Goal: Information Seeking & Learning: Find specific fact

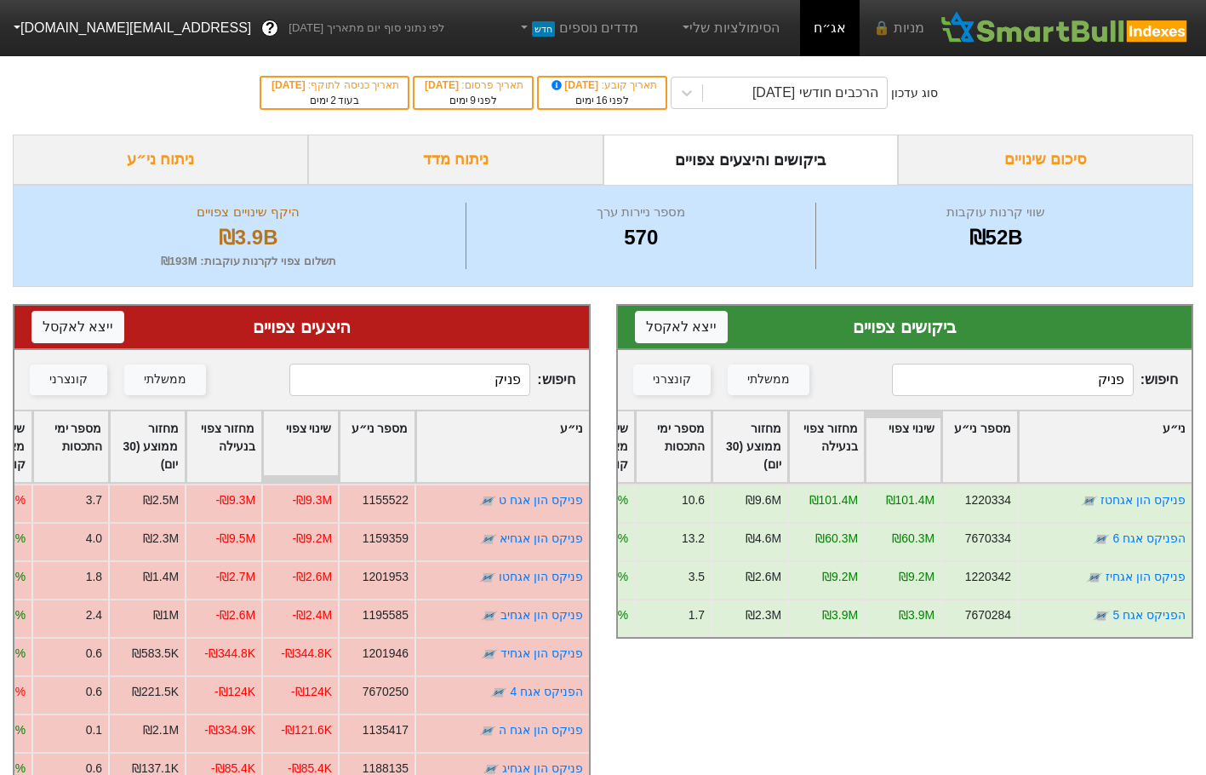
click at [470, 387] on input "פניק" at bounding box center [409, 380] width 241 height 32
click at [1040, 383] on input "פניק" at bounding box center [1012, 380] width 241 height 32
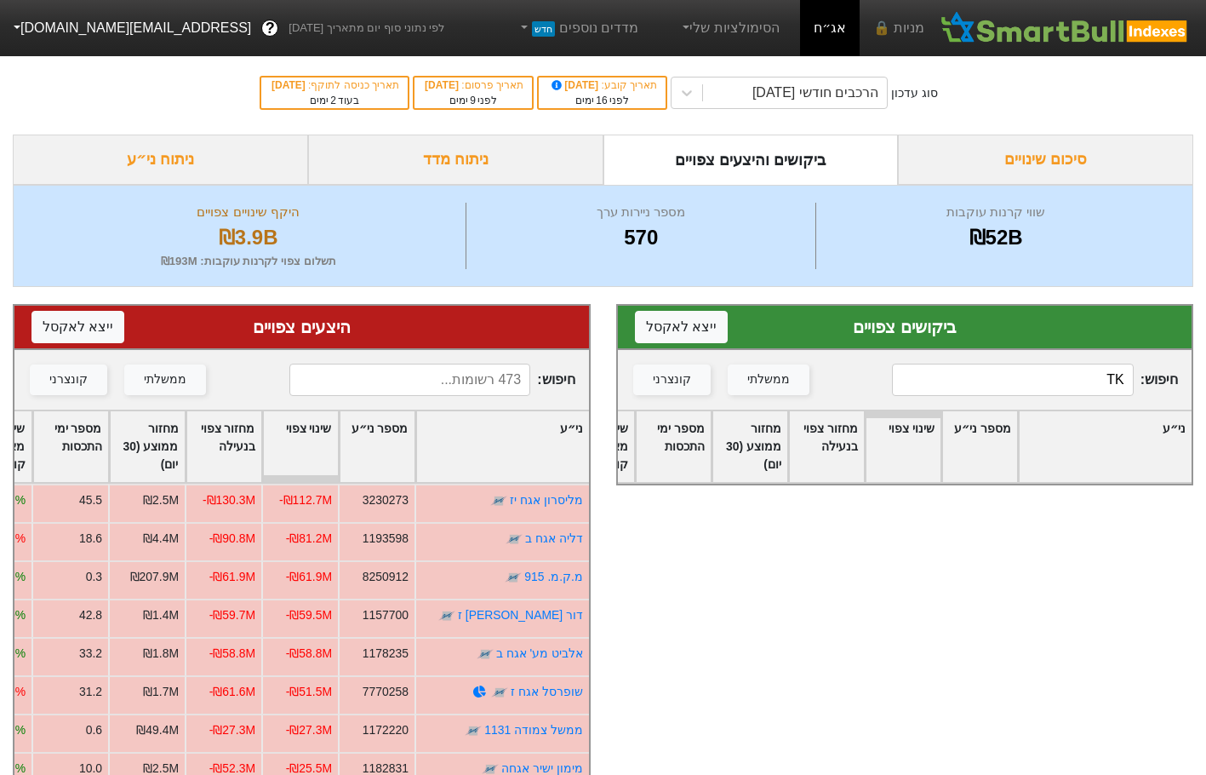
type input "T"
click at [948, 375] on input "אלדן" at bounding box center [1012, 380] width 241 height 32
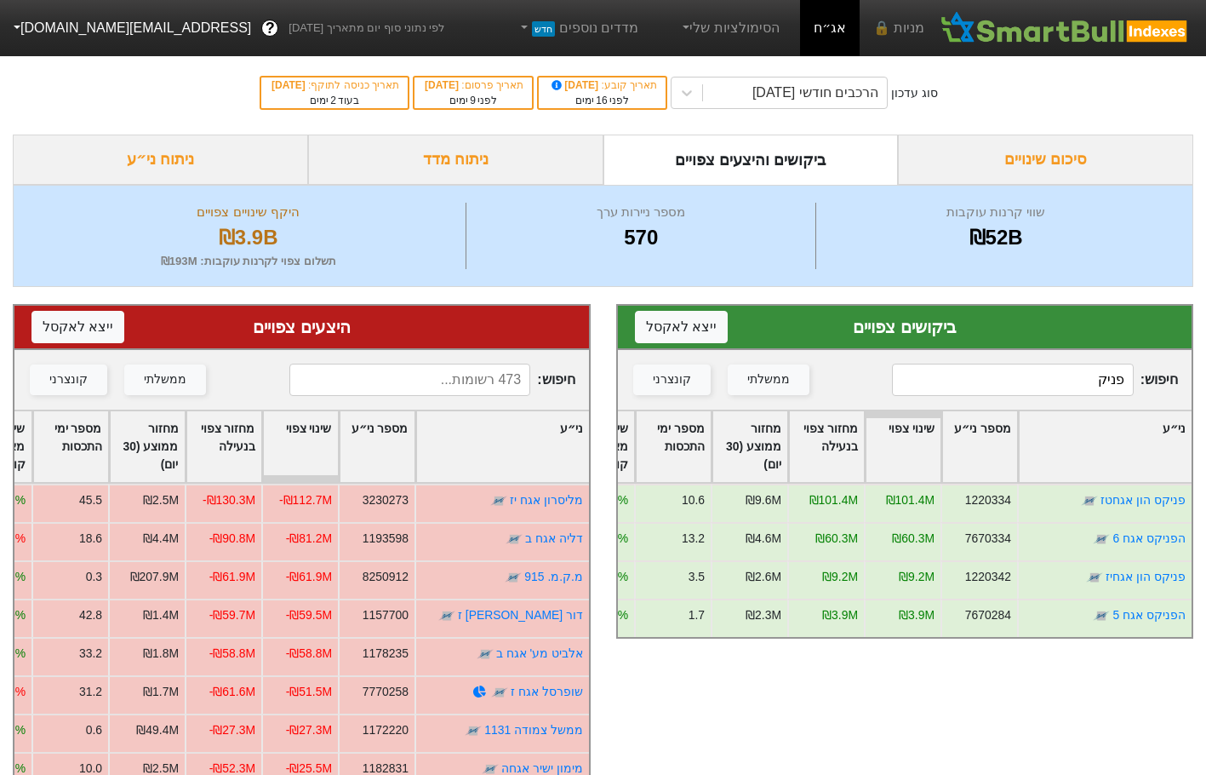
type input "פניק"
click at [415, 384] on input at bounding box center [409, 380] width 241 height 32
click at [494, 375] on input "פניקס" at bounding box center [409, 380] width 241 height 32
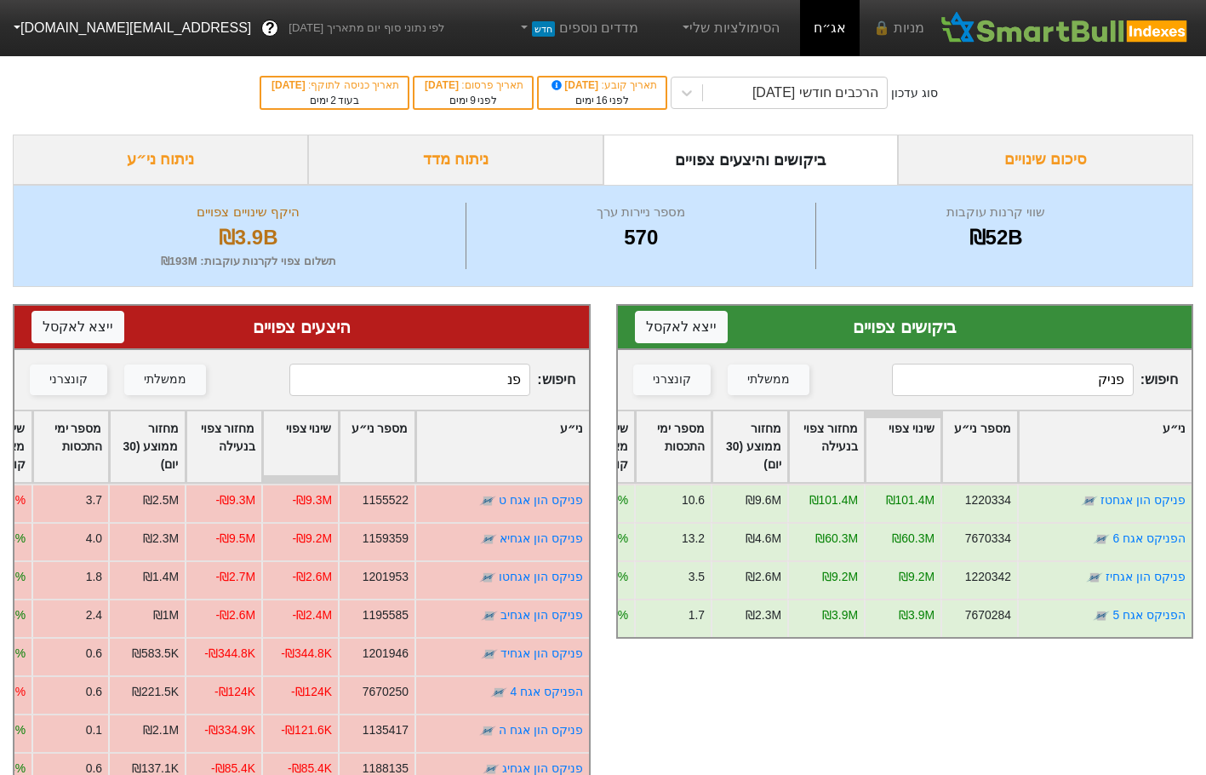
type input "פ"
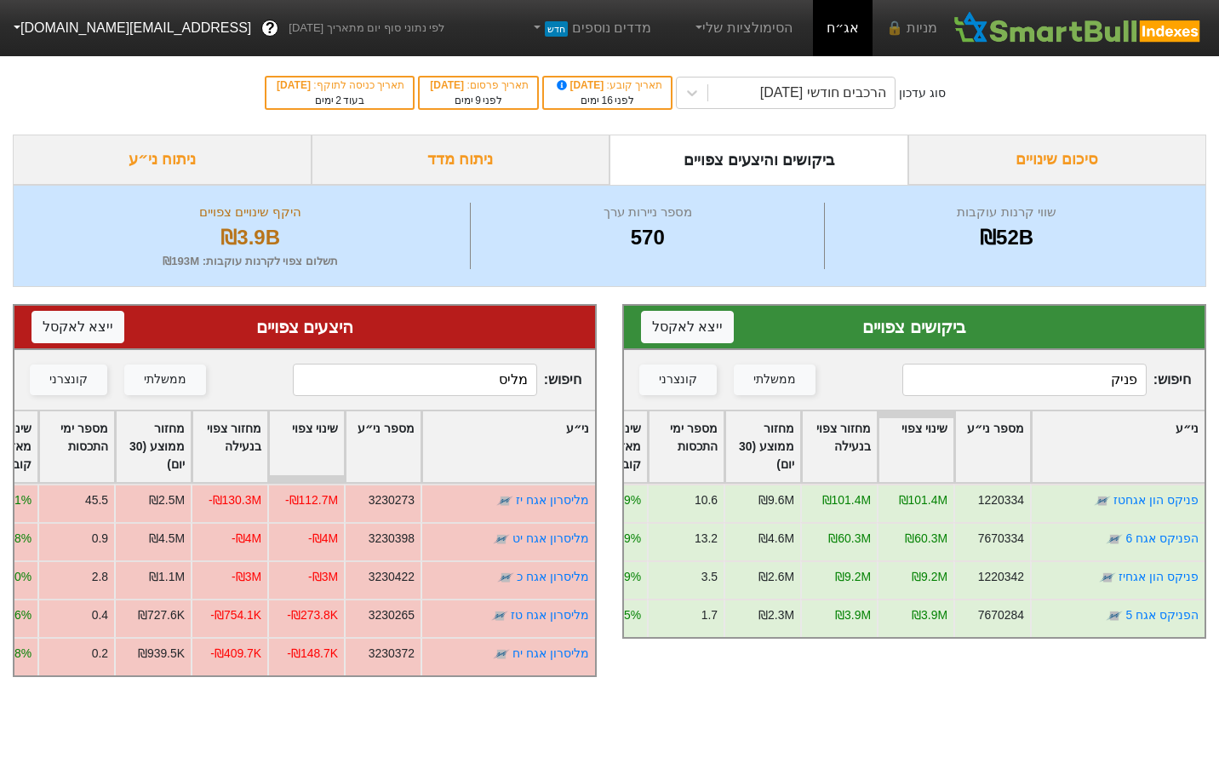
click at [414, 390] on input "מליס" at bounding box center [414, 380] width 243 height 32
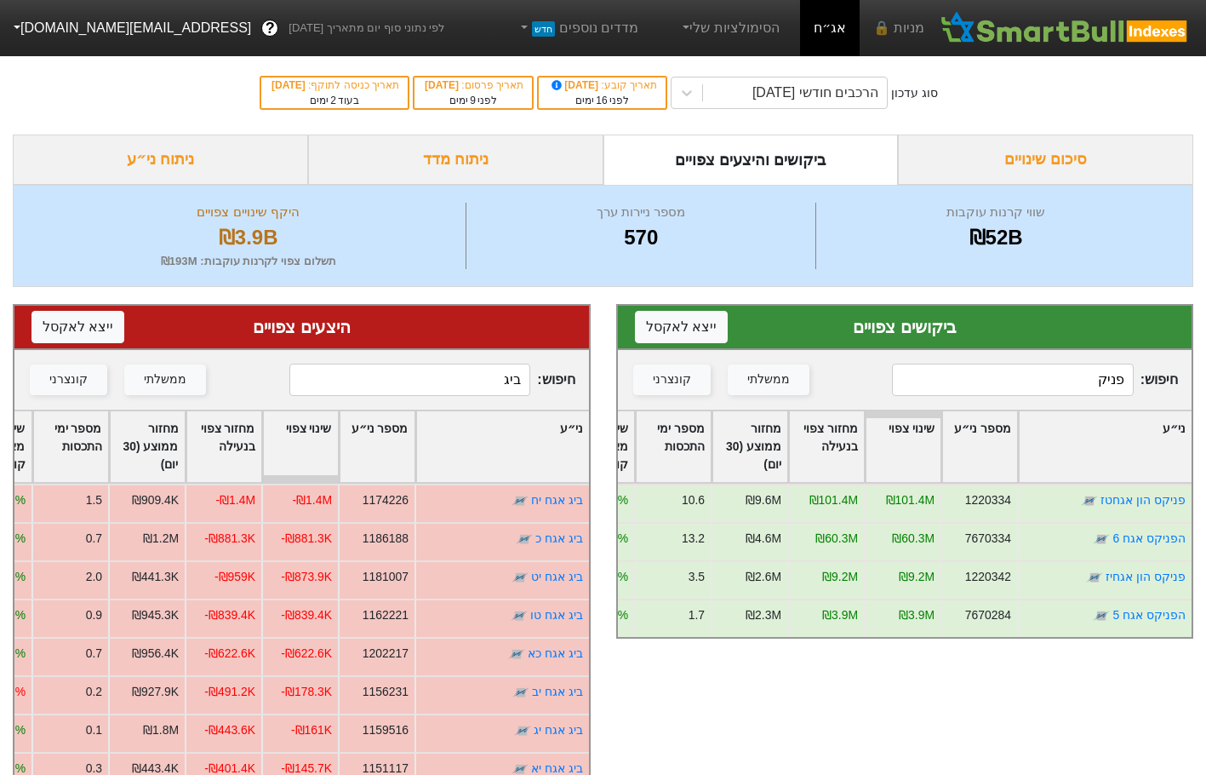
click at [478, 392] on input "ביג" at bounding box center [409, 380] width 241 height 32
drag, startPoint x: 478, startPoint y: 392, endPoint x: 490, endPoint y: 384, distance: 14.6
click at [488, 386] on input "ביג" at bounding box center [409, 380] width 241 height 32
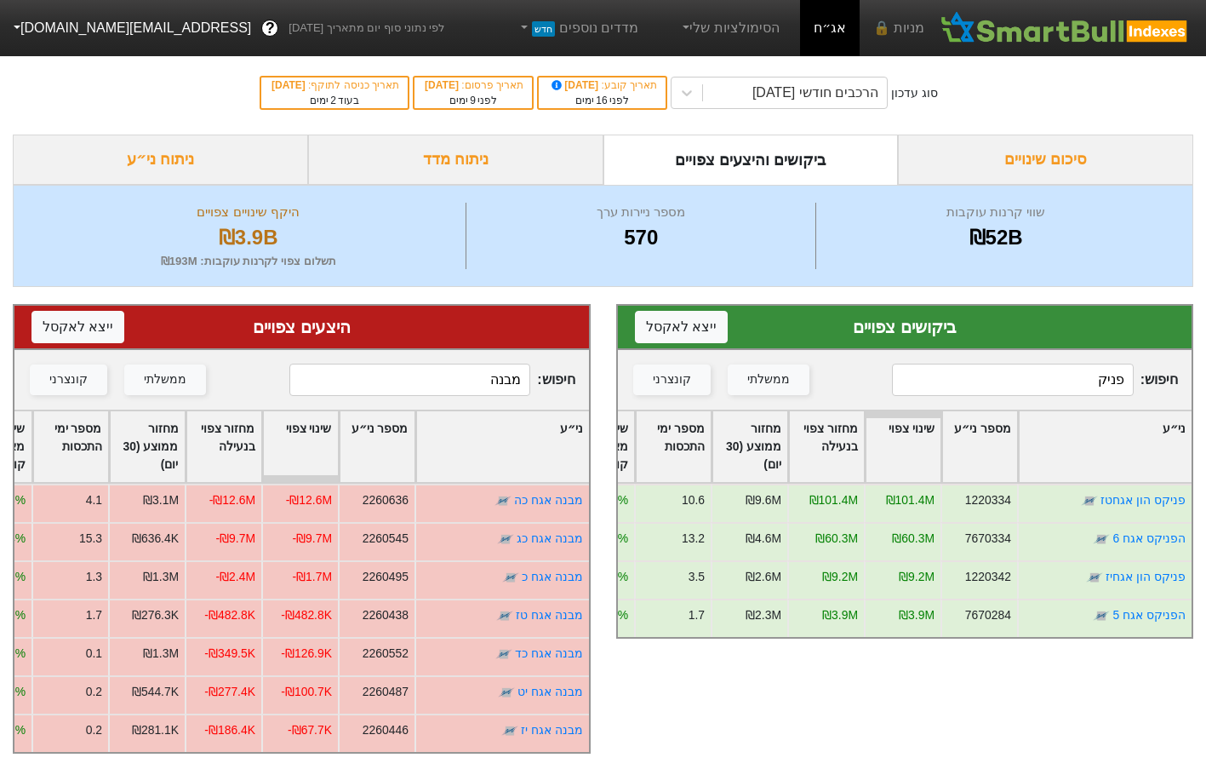
click at [466, 368] on input "מבנה" at bounding box center [409, 380] width 241 height 32
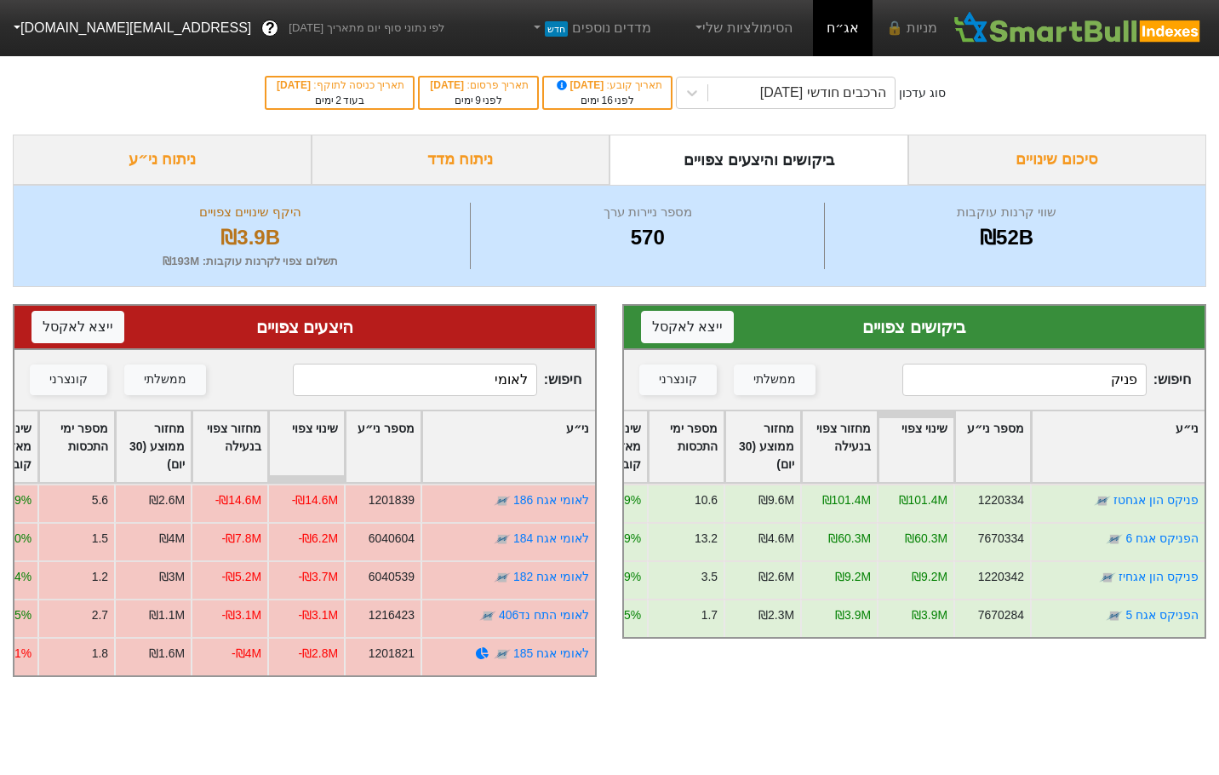
type input "לאומי"
